Goal: Communication & Community: Share content

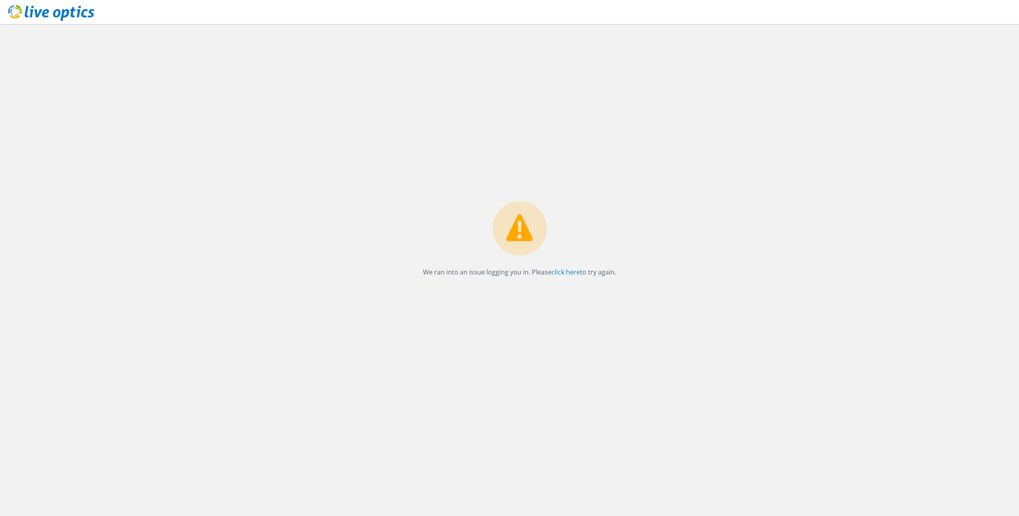
click at [44, 15] on use at bounding box center [51, 13] width 86 height 16
click at [573, 271] on link "click here" at bounding box center [565, 271] width 29 height 9
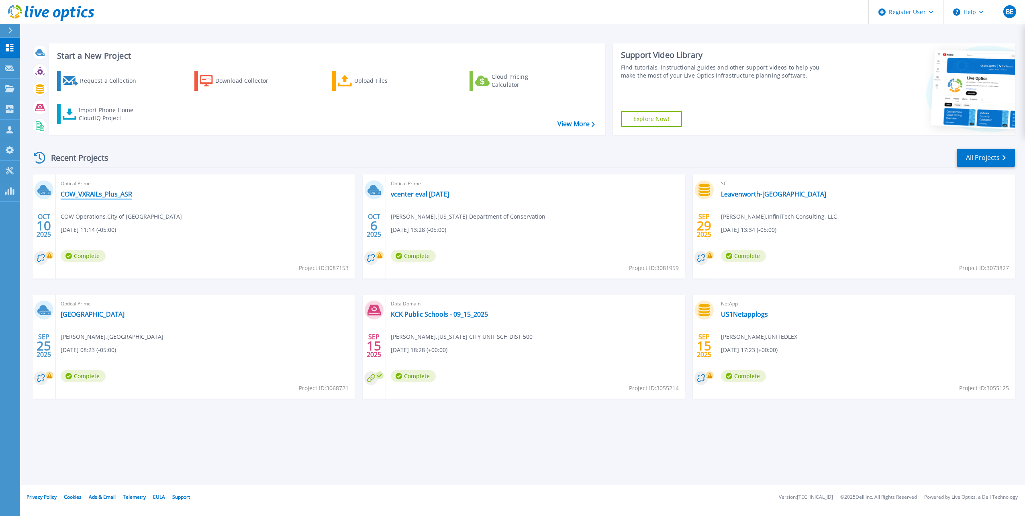
click at [95, 196] on link "COW_VXRAILs_Plus_ASR" at bounding box center [96, 194] width 71 height 8
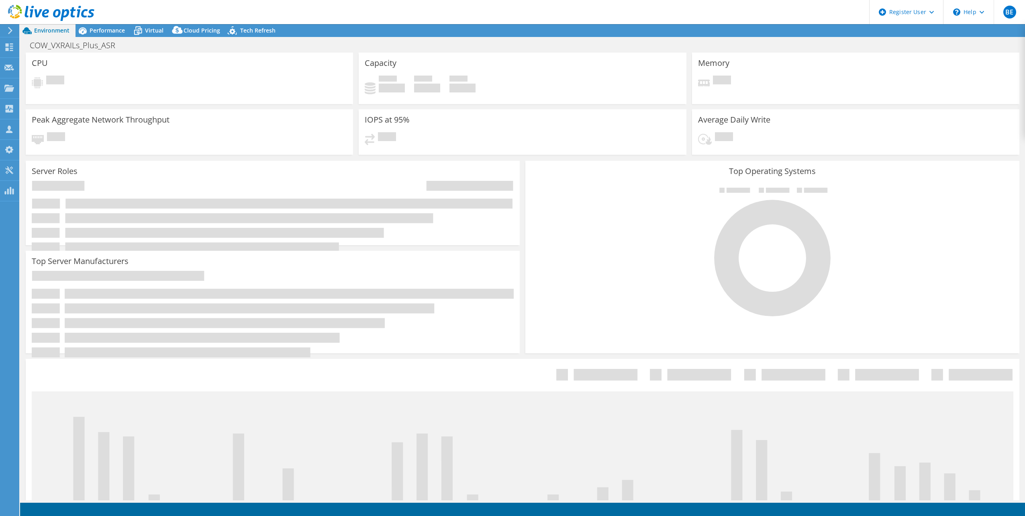
select select "USD"
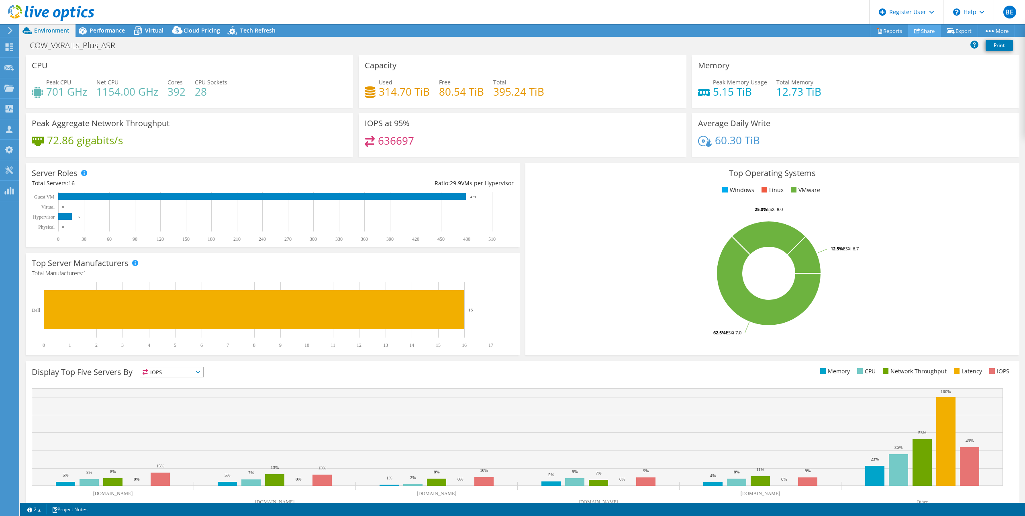
click at [925, 33] on link "Share" at bounding box center [924, 30] width 33 height 12
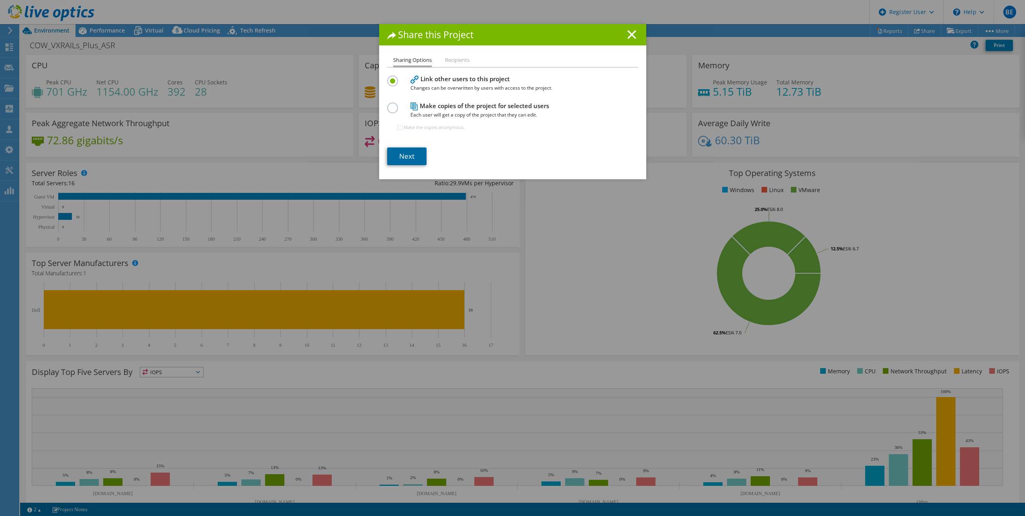
click at [410, 161] on link "Next" at bounding box center [406, 156] width 39 height 18
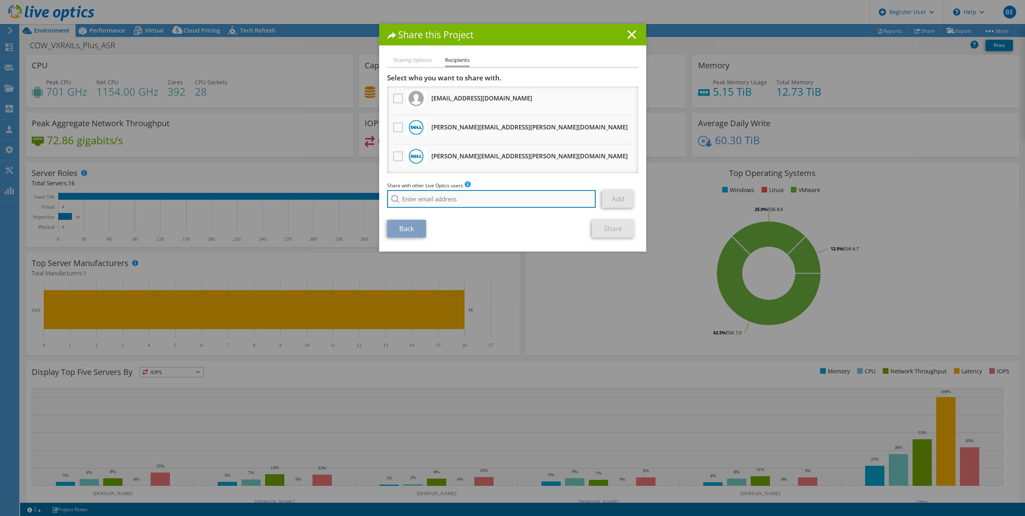
click at [444, 203] on input "search" at bounding box center [491, 199] width 209 height 18
click at [433, 219] on li "dave.heinen@us.logicalis.com" at bounding box center [468, 214] width 163 height 10
type input "dave.heinen@us.logicalis.com"
click at [614, 200] on link "Add" at bounding box center [618, 199] width 32 height 18
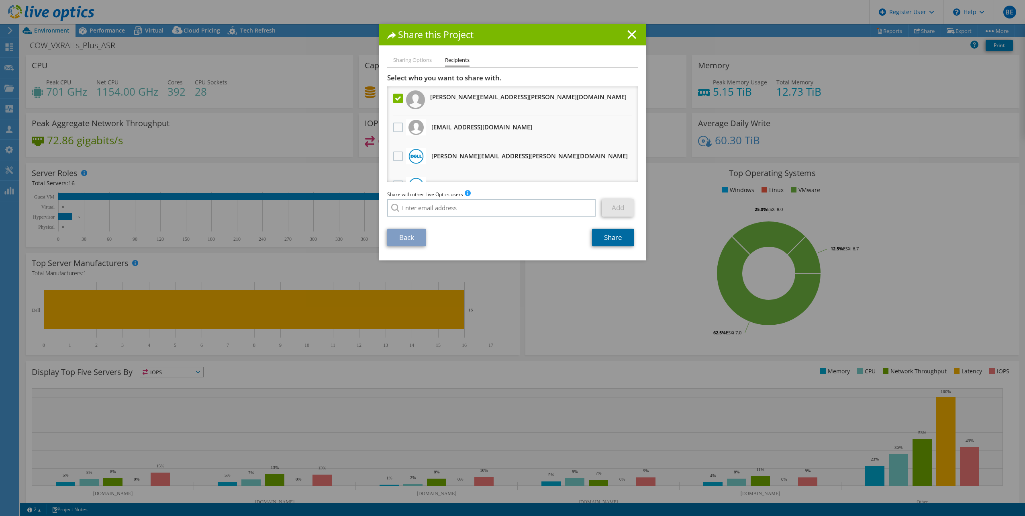
click at [610, 242] on link "Share" at bounding box center [613, 238] width 42 height 18
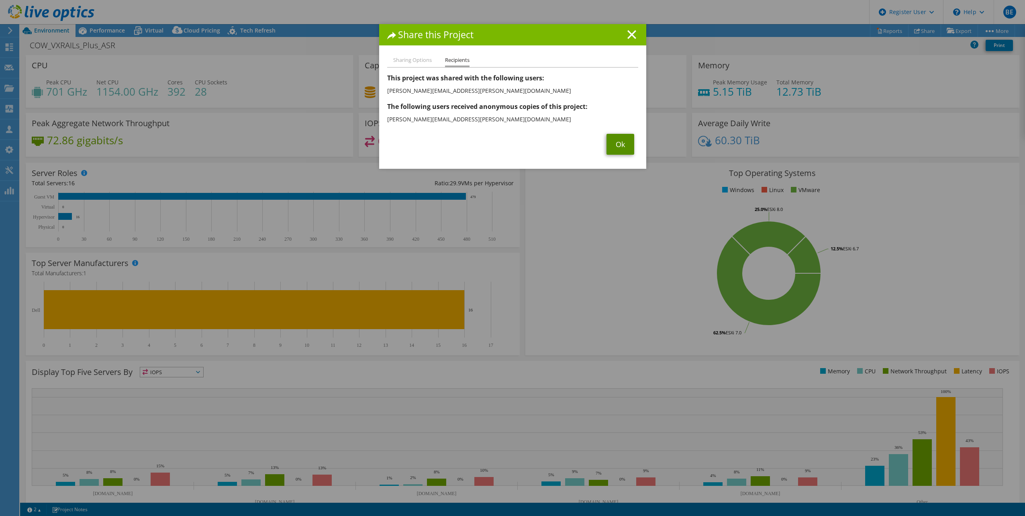
click at [616, 136] on link "Ok" at bounding box center [620, 144] width 28 height 21
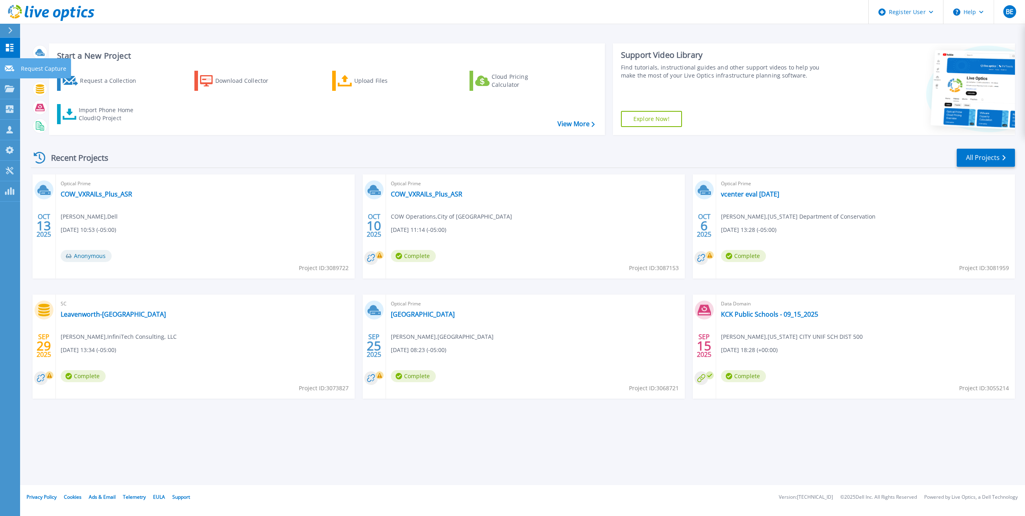
click at [12, 69] on icon at bounding box center [10, 68] width 10 height 6
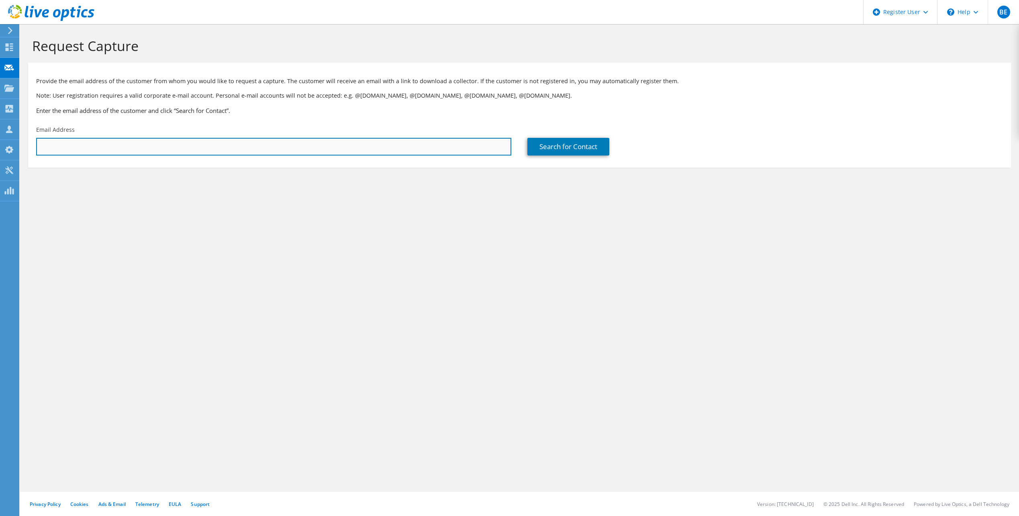
paste input "clark.hansen@ks.gov"
type input "clark.hansen@ks.gov"
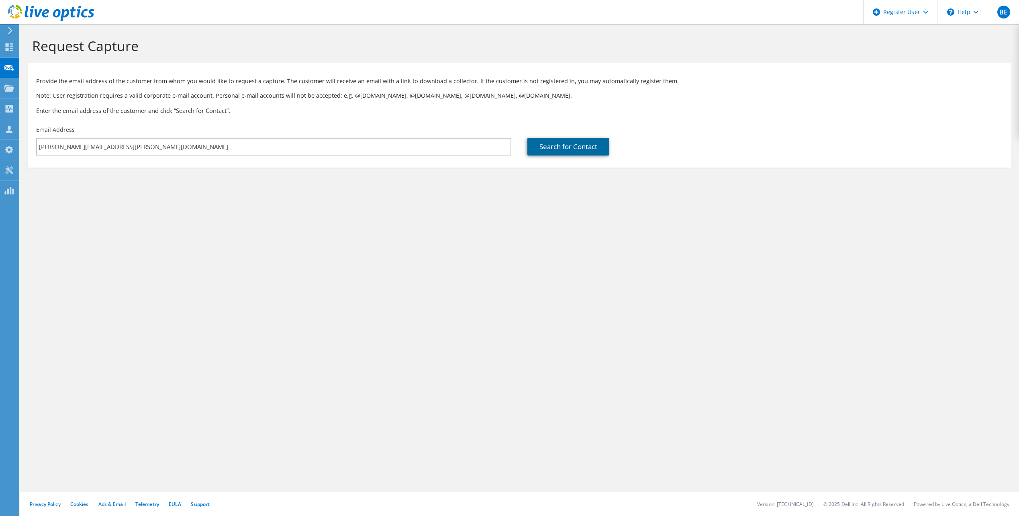
click at [569, 149] on link "Search for Contact" at bounding box center [568, 147] width 82 height 18
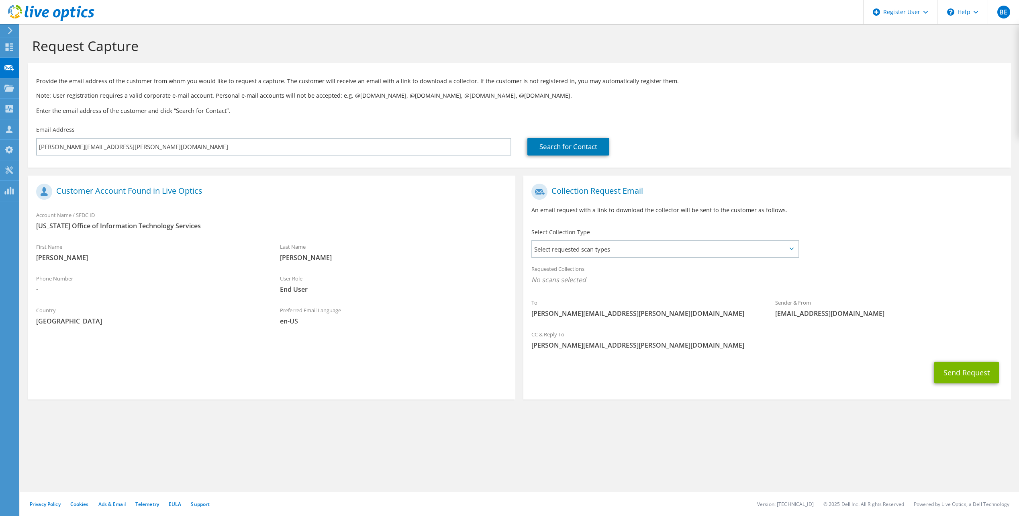
click at [793, 247] on icon at bounding box center [792, 248] width 4 height 2
click at [587, 251] on span "Select requested scan types" at bounding box center [664, 249] width 265 height 16
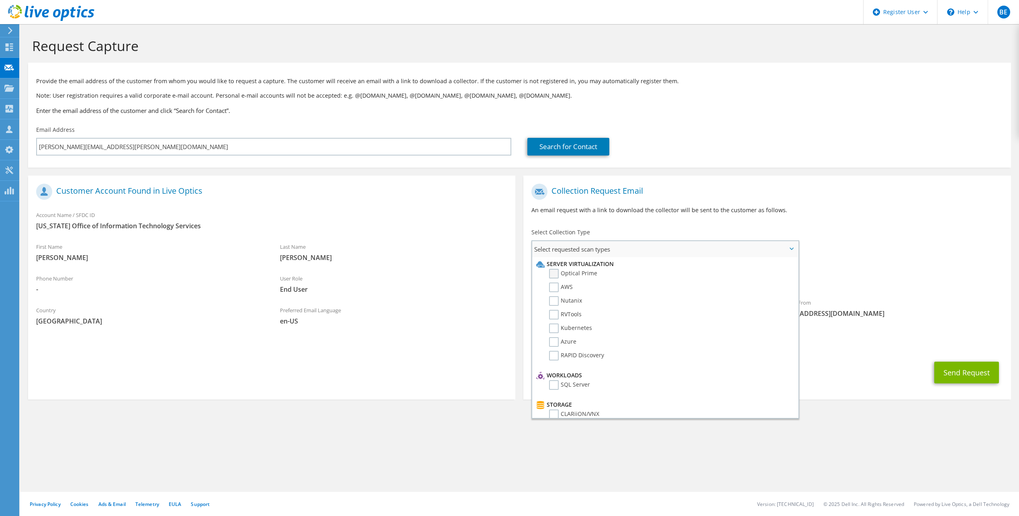
drag, startPoint x: 587, startPoint y: 251, endPoint x: 554, endPoint y: 274, distance: 40.9
click at [554, 274] on label "Optical Prime" at bounding box center [573, 274] width 48 height 10
click at [0, 0] on input "Optical Prime" at bounding box center [0, 0] width 0 height 0
click at [855, 374] on div "Send Request" at bounding box center [766, 375] width 487 height 30
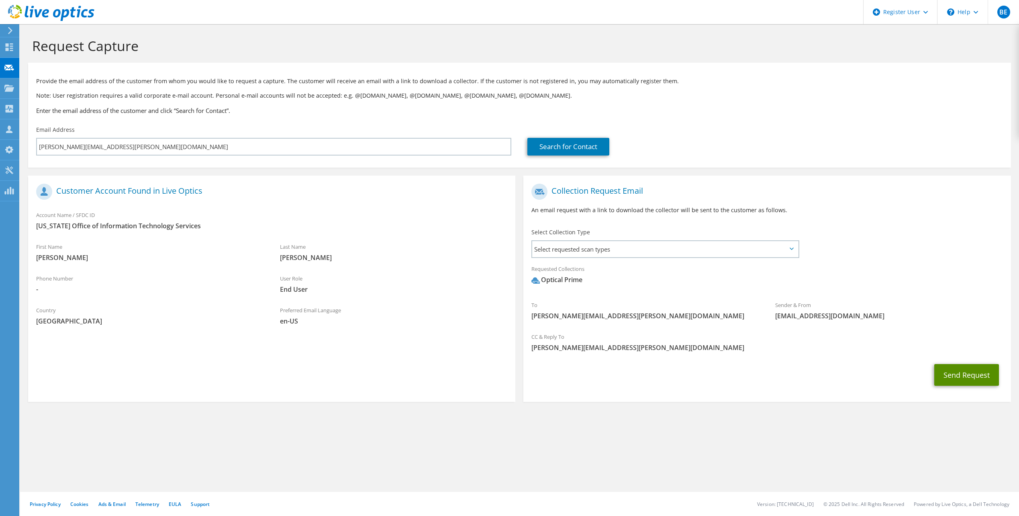
click at [965, 378] on button "Send Request" at bounding box center [966, 375] width 65 height 22
